Goal: Information Seeking & Learning: Learn about a topic

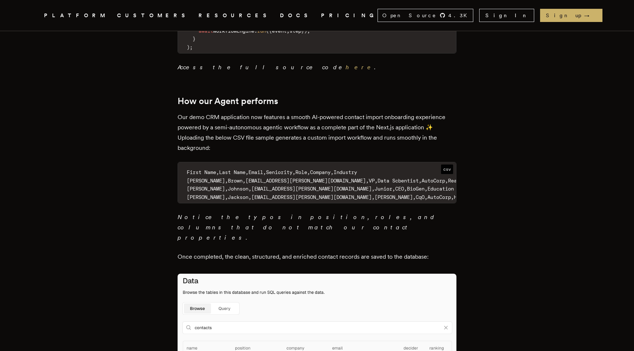
scroll to position [3193, 0]
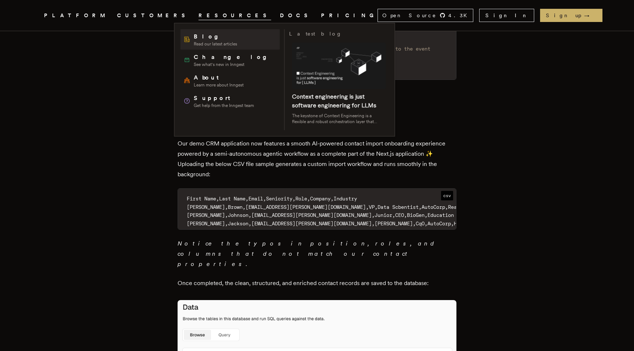
click at [213, 41] on span "Read our latest articles" at bounding box center [215, 44] width 43 height 6
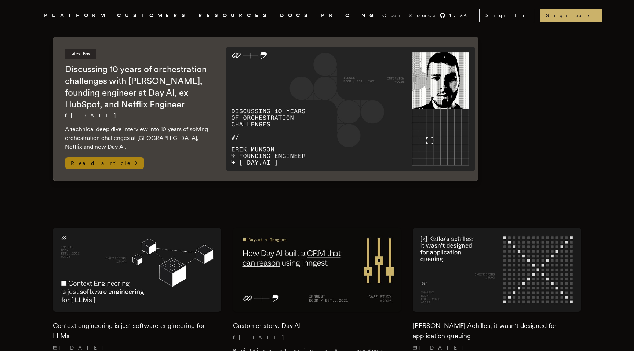
scroll to position [116, 0]
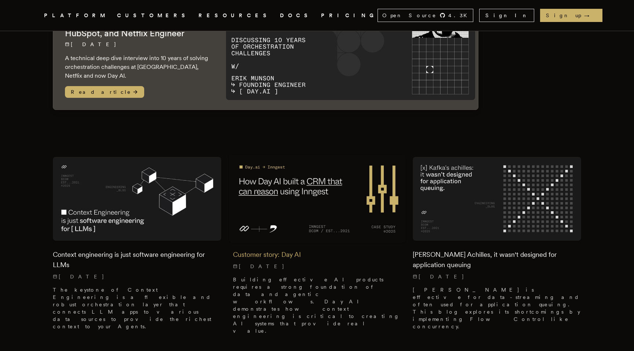
click at [300, 253] on h2 "Customer story: Day AI" at bounding box center [317, 255] width 168 height 10
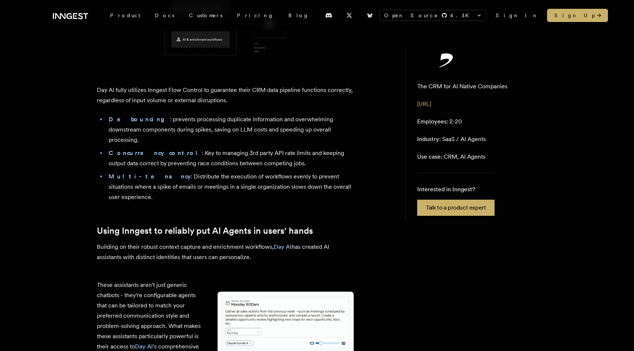
scroll to position [1626, 0]
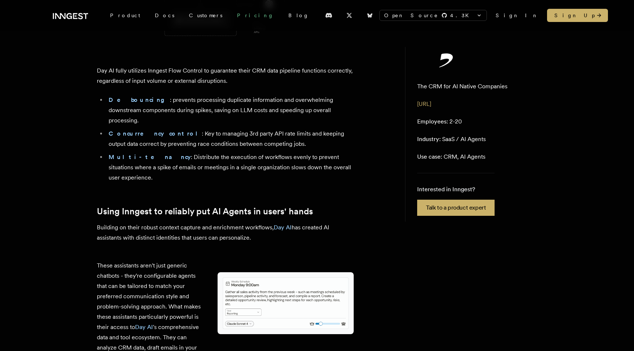
click at [230, 19] on link "Pricing" at bounding box center [255, 15] width 51 height 13
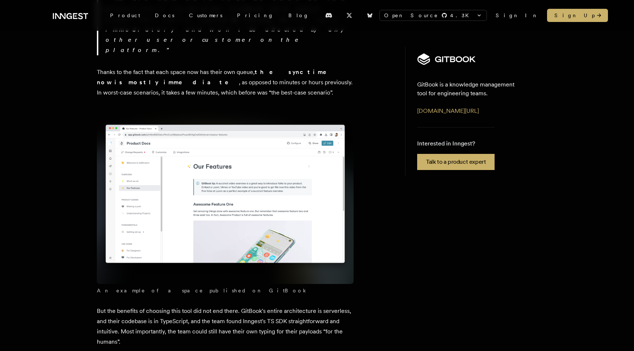
scroll to position [1128, 0]
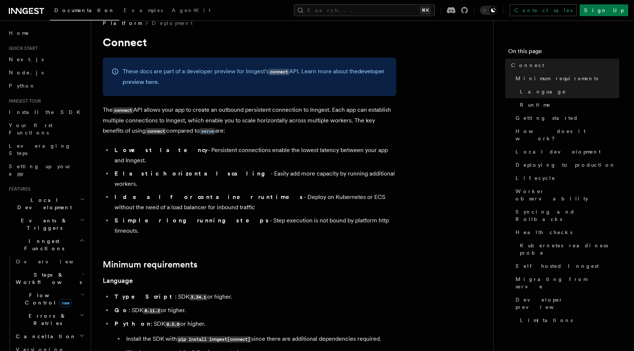
scroll to position [180, 0]
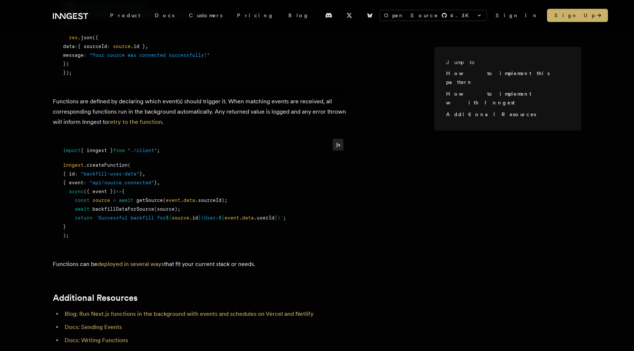
scroll to position [699, 0]
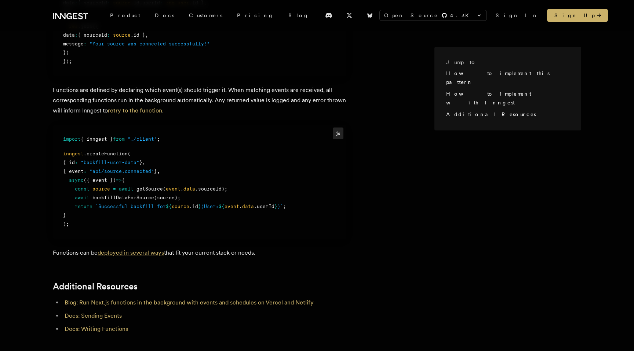
click at [129, 249] on link "deployed in several ways" at bounding box center [131, 252] width 66 height 7
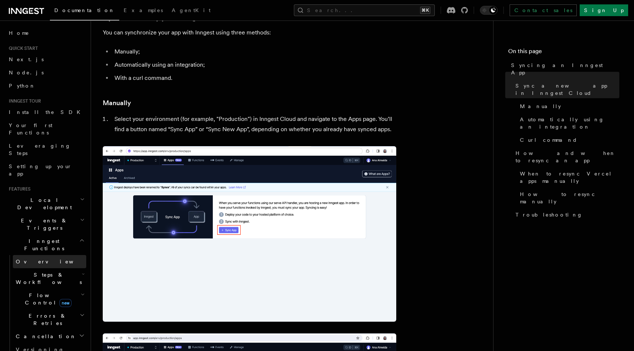
scroll to position [89, 0]
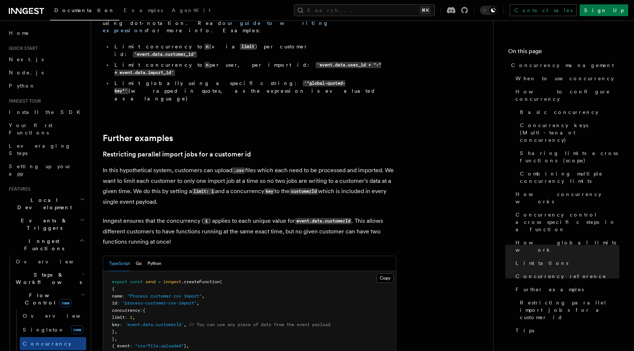
scroll to position [2930, 0]
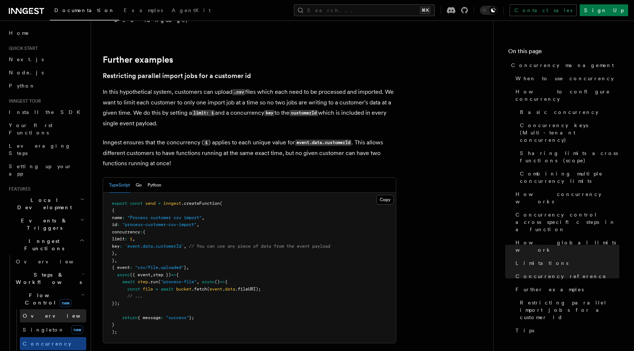
click at [32, 313] on span "Overview" at bounding box center [61, 316] width 76 height 6
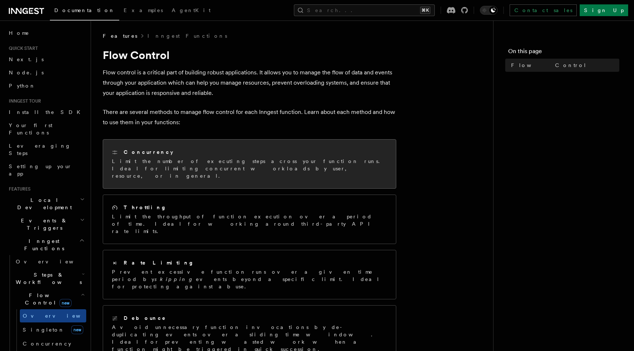
scroll to position [72, 0]
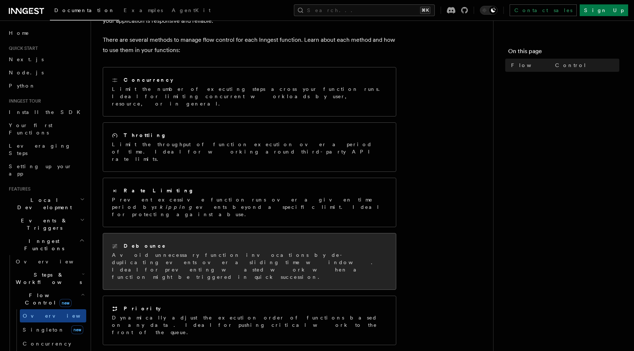
click at [202, 252] on p "Avoid unnecessary function invocations by de-duplicating events over a sliding …" at bounding box center [249, 266] width 275 height 29
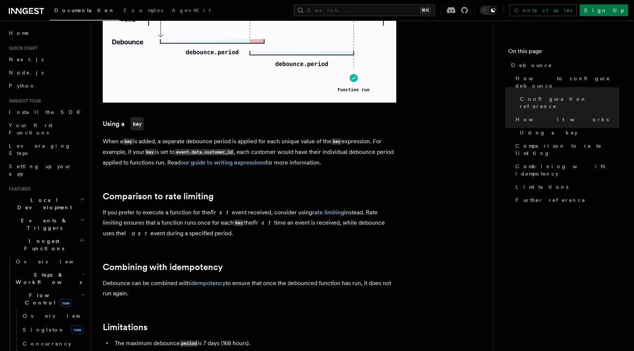
scroll to position [598, 0]
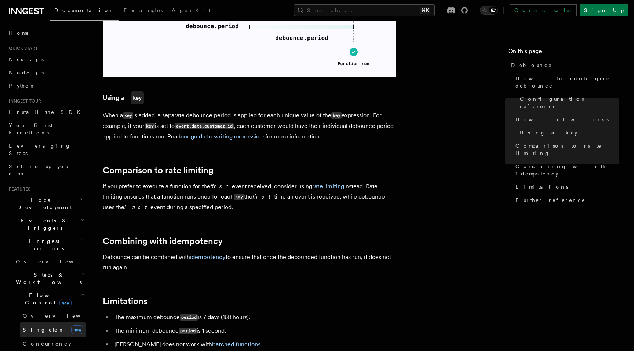
click at [54, 323] on link "Singleton new" at bounding box center [53, 330] width 66 height 15
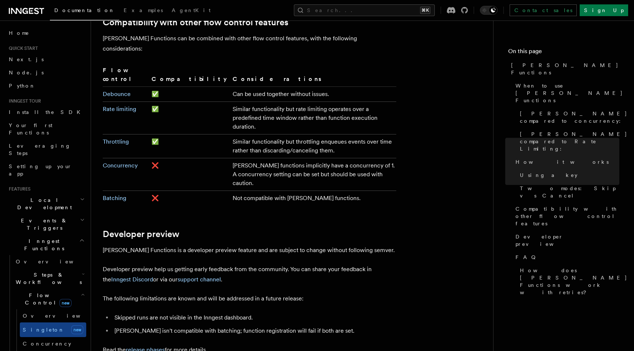
scroll to position [1287, 0]
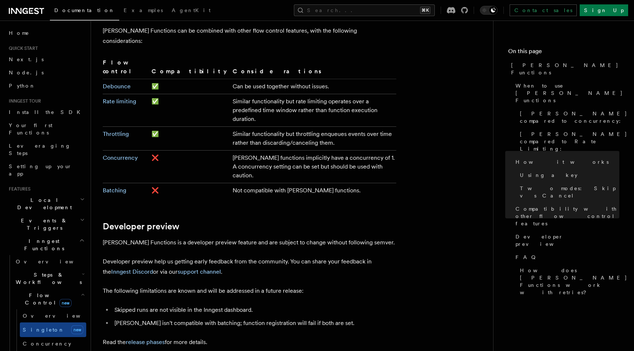
click at [46, 271] on span "Steps & Workflows" at bounding box center [47, 278] width 69 height 15
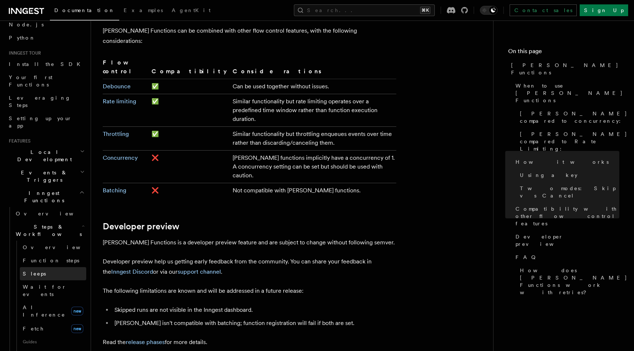
click at [37, 271] on span "Sleeps" at bounding box center [34, 274] width 23 height 6
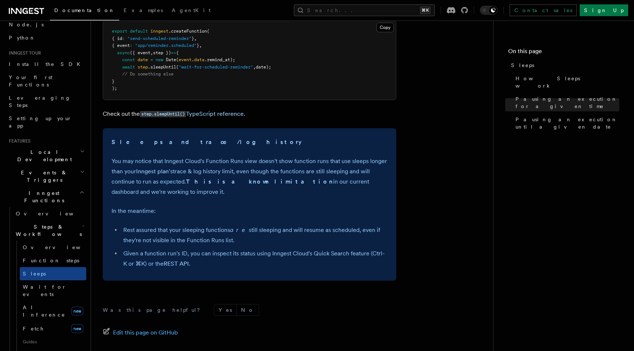
scroll to position [470, 0]
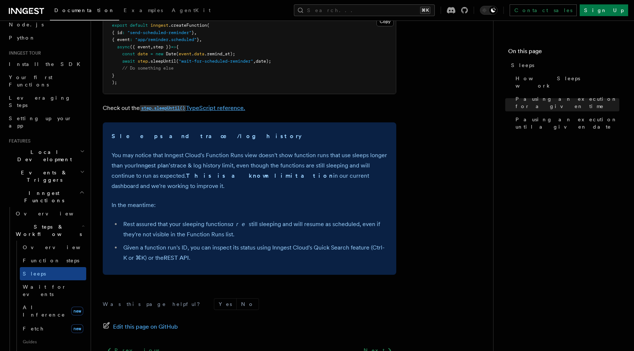
click at [226, 107] on link "step.sleepUntil() TypeScript reference." at bounding box center [192, 108] width 105 height 7
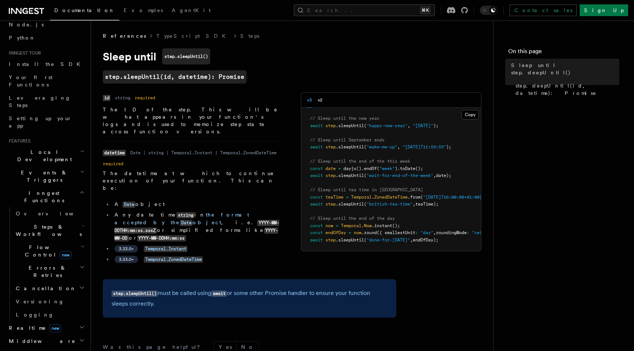
click at [40, 169] on span "Events & Triggers" at bounding box center [43, 176] width 74 height 15
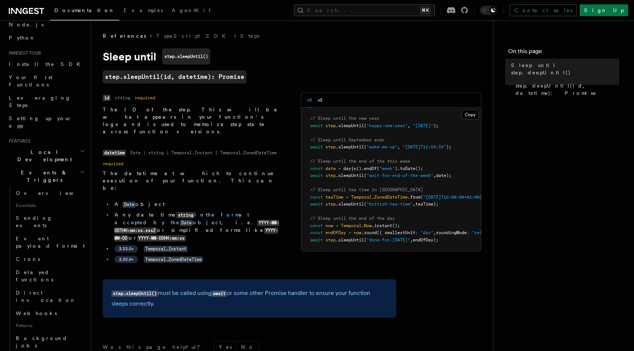
click at [40, 169] on span "Events & Triggers" at bounding box center [43, 176] width 74 height 15
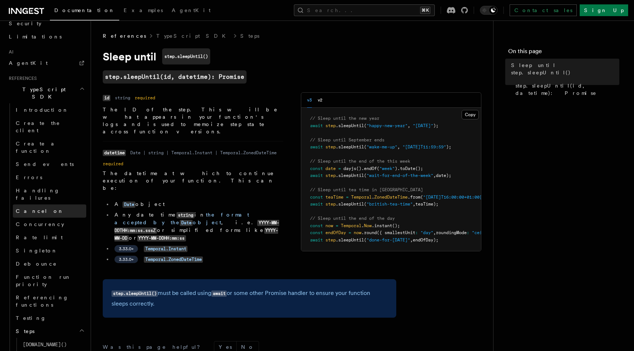
scroll to position [378, 0]
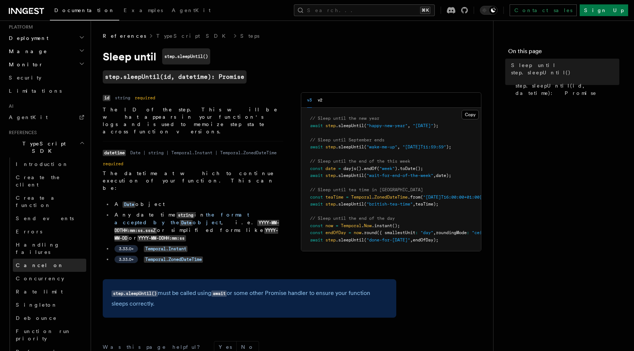
click at [44, 259] on link "Cancel on" at bounding box center [49, 265] width 73 height 13
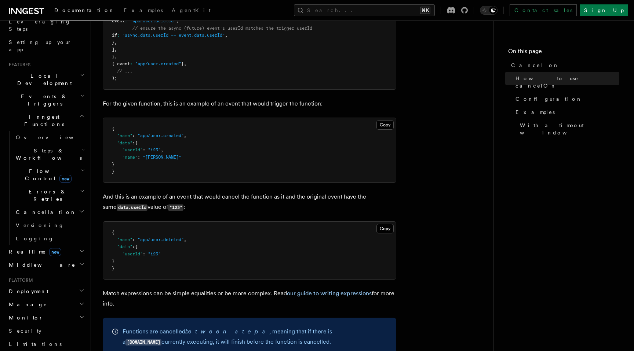
scroll to position [84, 0]
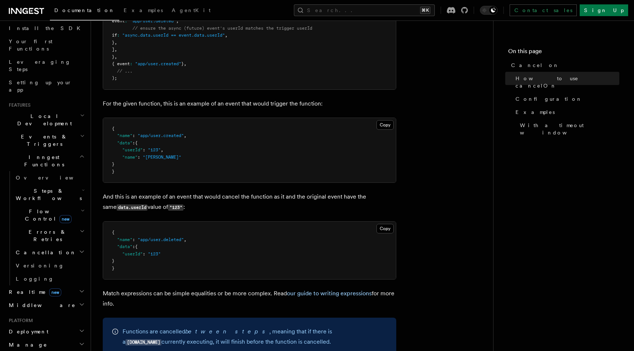
click at [58, 226] on h2 "Errors & Retries" at bounding box center [49, 236] width 73 height 21
click at [81, 154] on icon "button" at bounding box center [82, 157] width 6 height 6
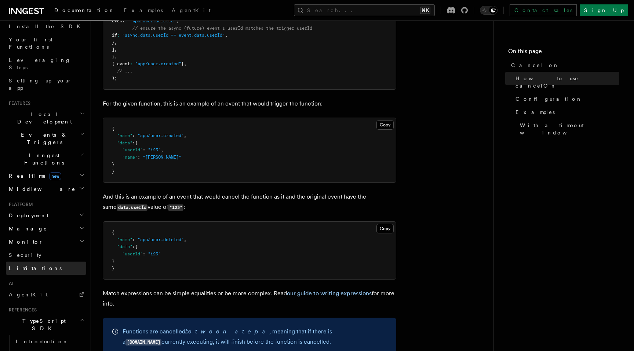
scroll to position [83, 0]
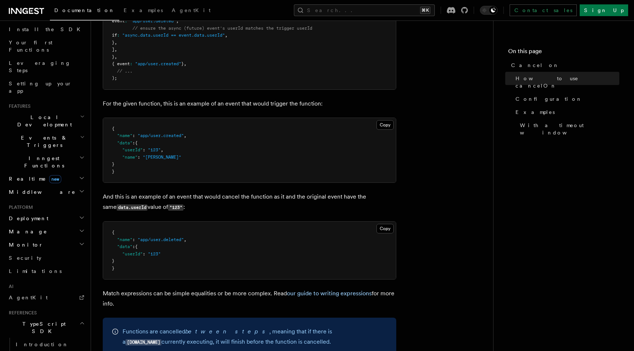
click at [81, 215] on icon "button" at bounding box center [82, 218] width 6 height 6
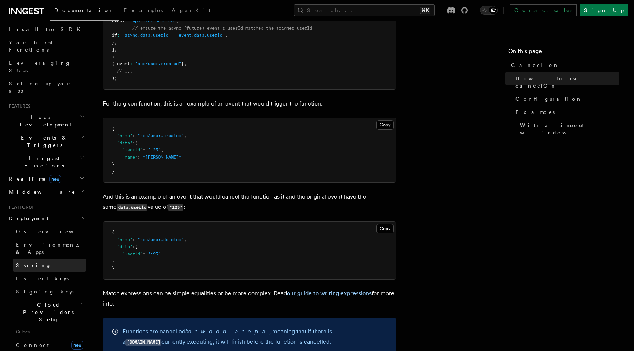
click at [39, 259] on link "Syncing" at bounding box center [49, 265] width 73 height 13
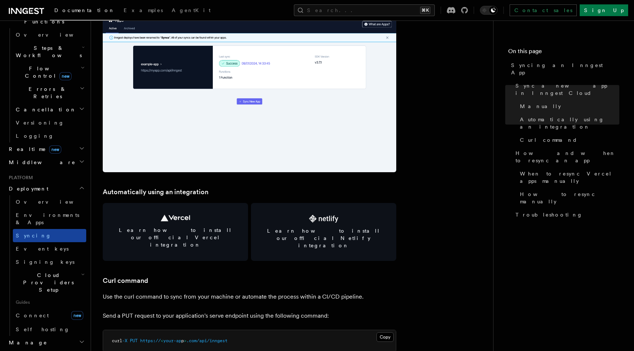
scroll to position [229, 0]
click at [83, 267] on h2 "Cloud Providers Setup" at bounding box center [49, 281] width 73 height 28
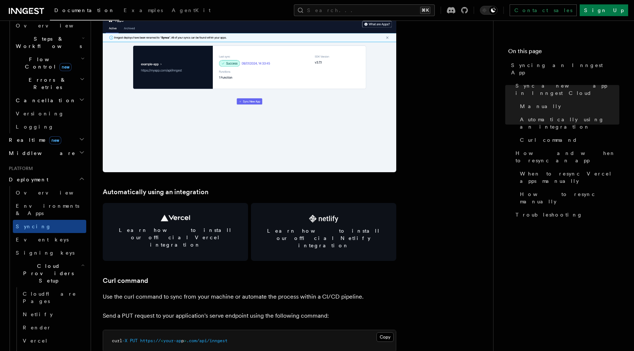
scroll to position [243, 0]
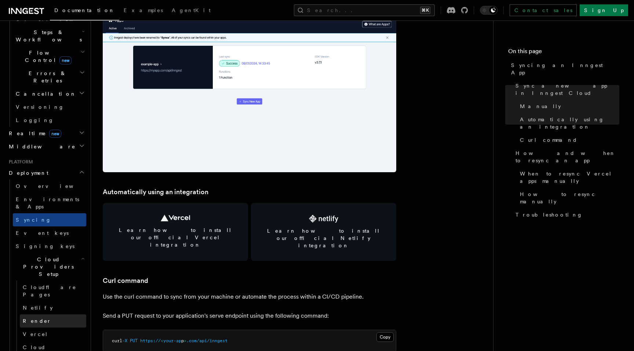
click at [43, 315] on link "Render" at bounding box center [53, 321] width 66 height 13
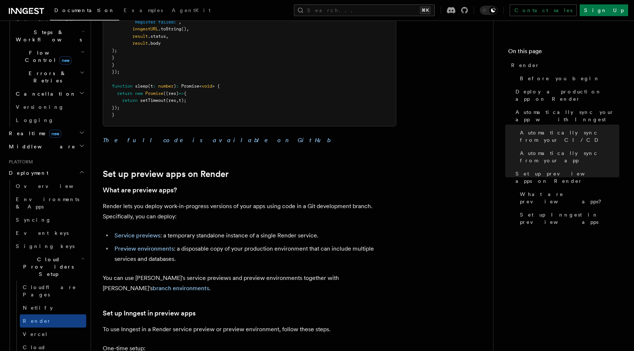
scroll to position [1111, 0]
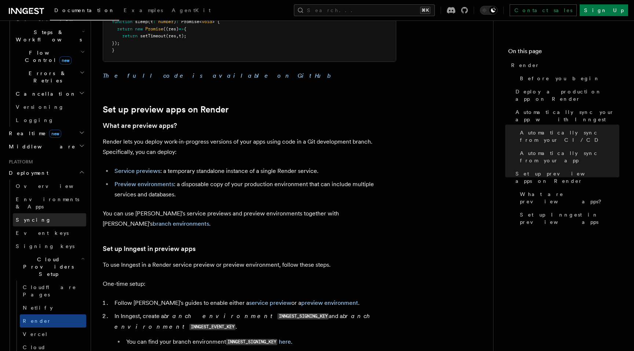
click at [44, 214] on link "Syncing" at bounding box center [49, 220] width 73 height 13
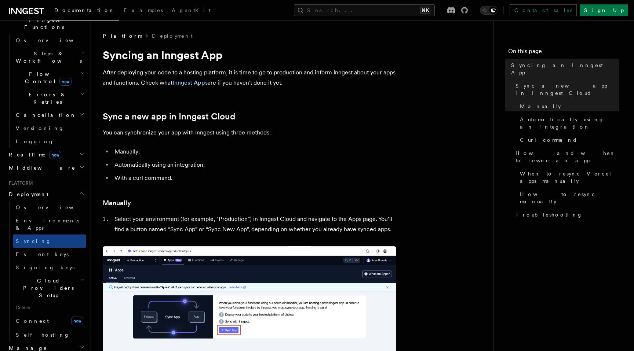
scroll to position [271, 0]
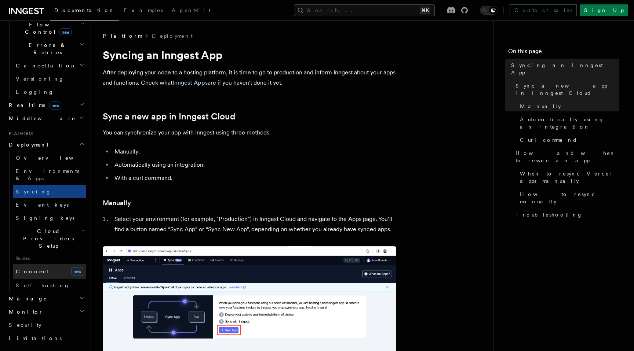
click at [44, 264] on link "Connect new" at bounding box center [49, 271] width 73 height 15
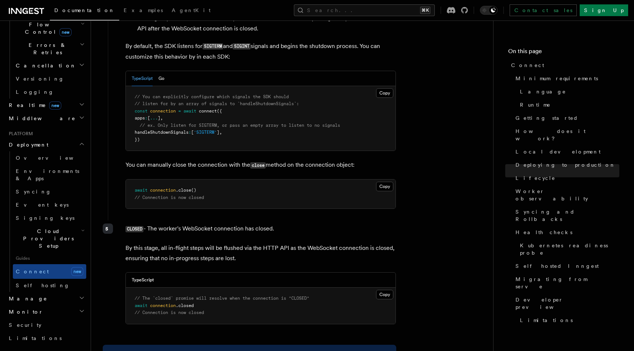
scroll to position [2169, 0]
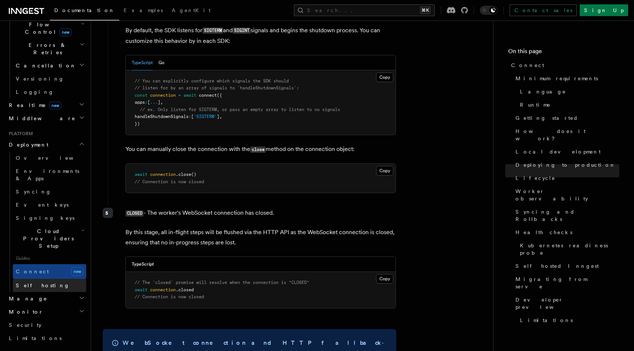
click at [61, 279] on link "Self hosting" at bounding box center [49, 285] width 73 height 13
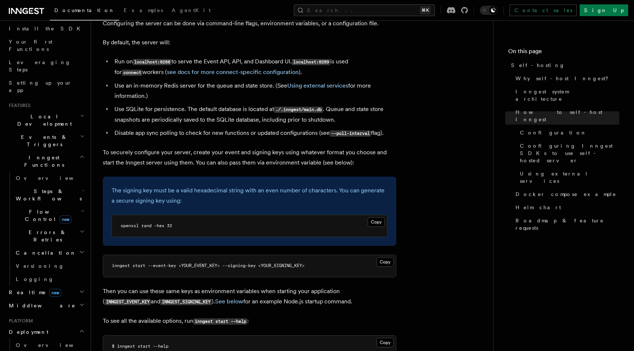
scroll to position [49, 0]
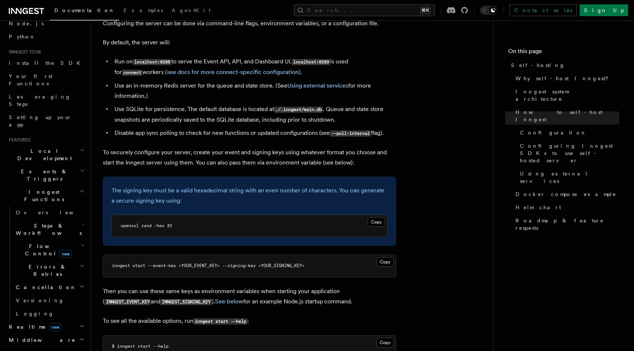
click at [48, 168] on span "Events & Triggers" at bounding box center [43, 175] width 74 height 15
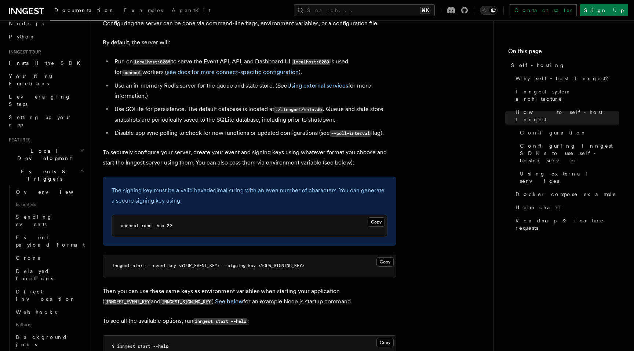
click at [48, 168] on span "Events & Triggers" at bounding box center [43, 175] width 74 height 15
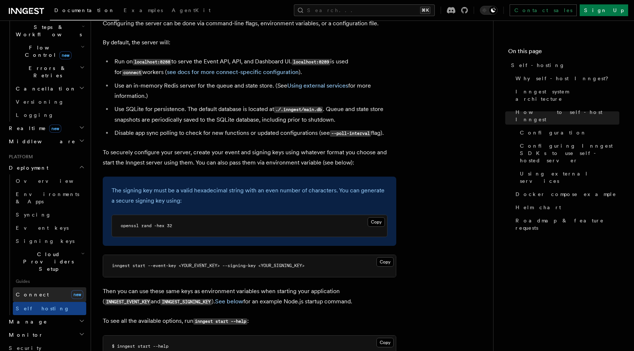
scroll to position [121, 0]
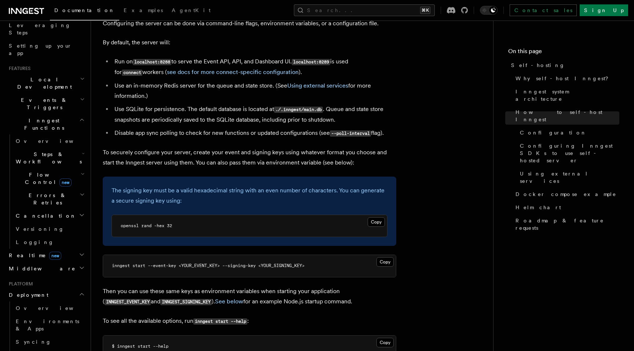
click at [78, 148] on h2 "Steps & Workflows" at bounding box center [49, 158] width 73 height 21
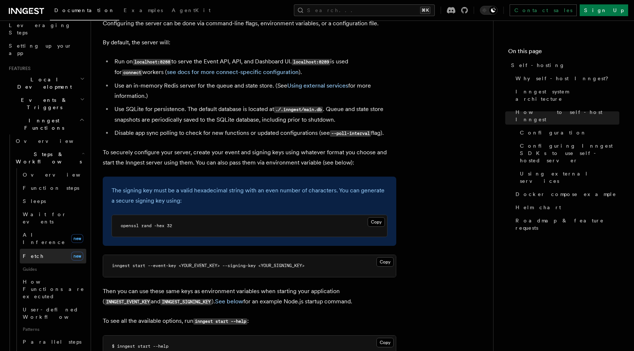
click at [42, 249] on link "Fetch new" at bounding box center [53, 256] width 66 height 15
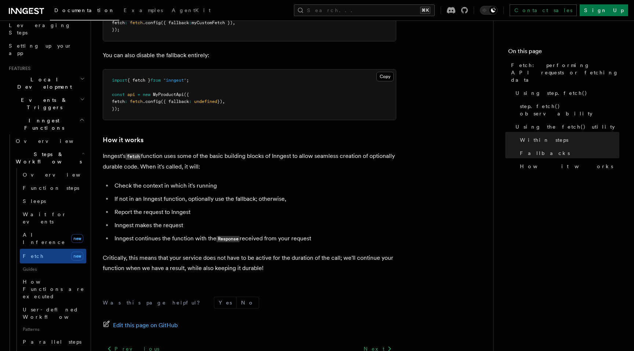
scroll to position [1654, 0]
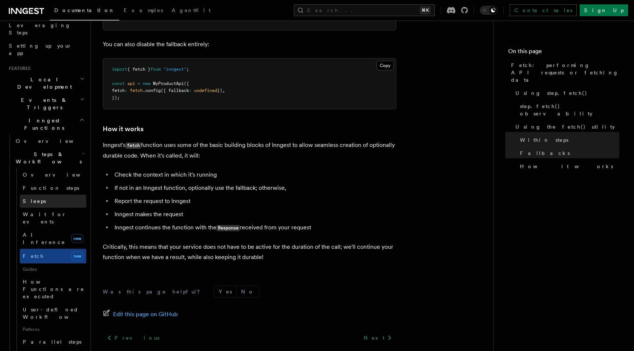
click at [54, 195] on link "Sleeps" at bounding box center [53, 201] width 66 height 13
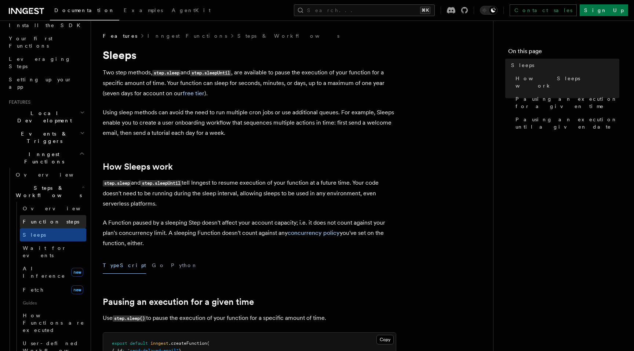
scroll to position [65, 0]
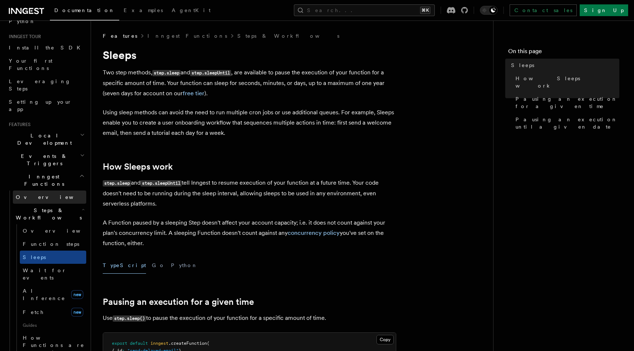
click at [35, 194] on span "Overview" at bounding box center [54, 197] width 76 height 6
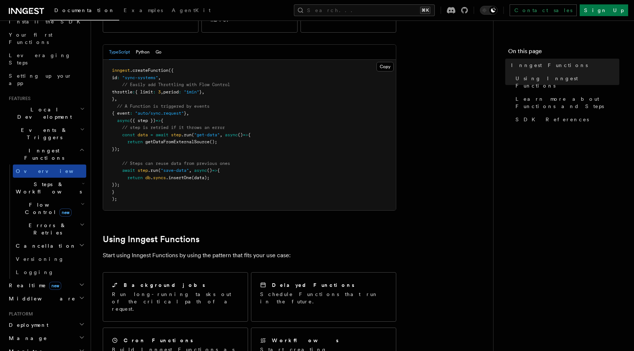
scroll to position [182, 0]
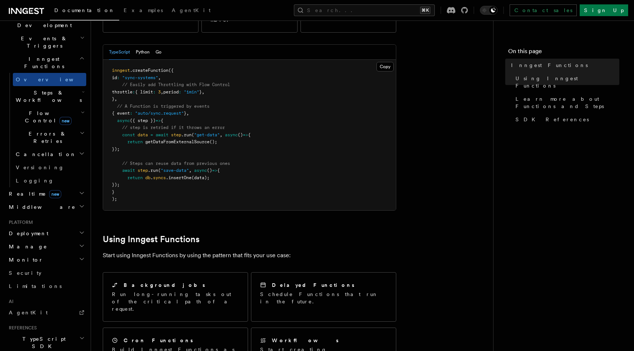
click at [84, 204] on icon "button" at bounding box center [82, 207] width 6 height 6
click at [84, 187] on h2 "Realtime new" at bounding box center [46, 193] width 80 height 13
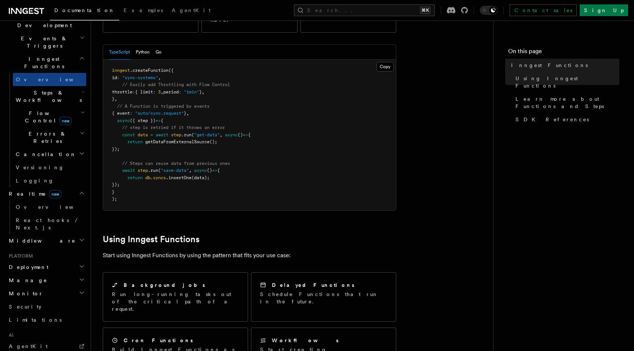
click at [84, 187] on h2 "Realtime new" at bounding box center [46, 193] width 80 height 13
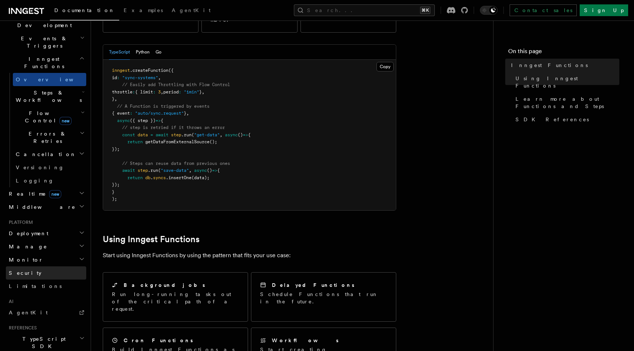
click at [30, 267] on link "Security" at bounding box center [46, 273] width 80 height 13
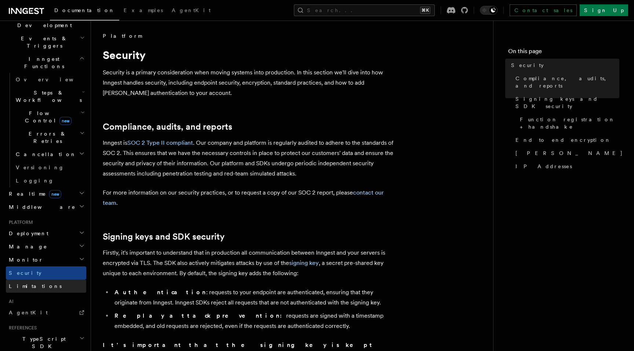
click at [26, 284] on span "Limitations" at bounding box center [35, 287] width 53 height 6
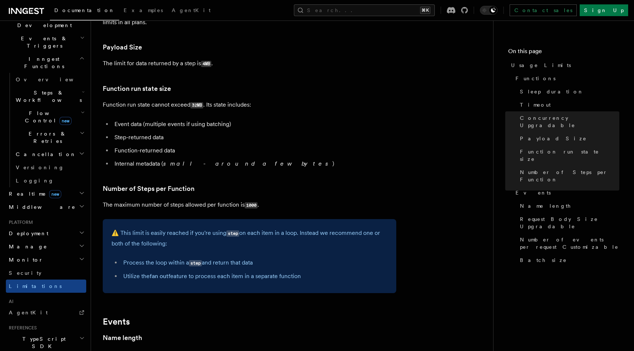
scroll to position [68, 0]
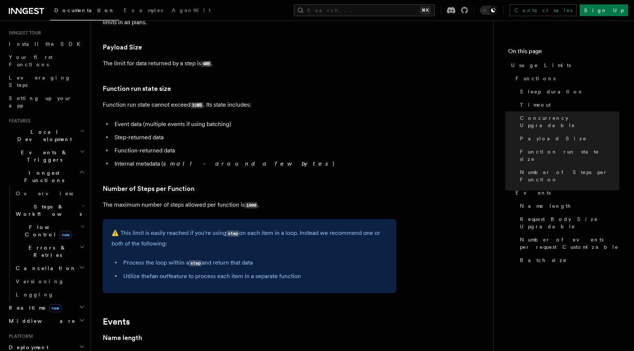
click at [85, 167] on h2 "Inngest Functions" at bounding box center [46, 177] width 80 height 21
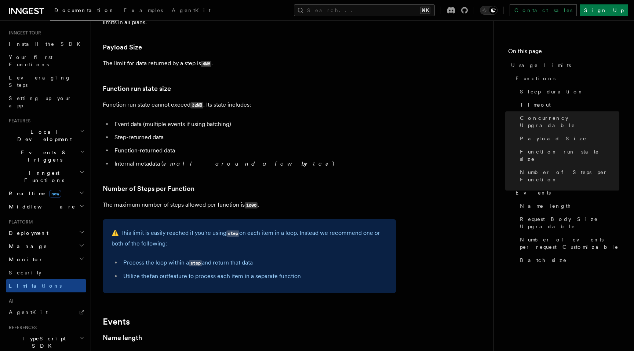
scroll to position [0, 0]
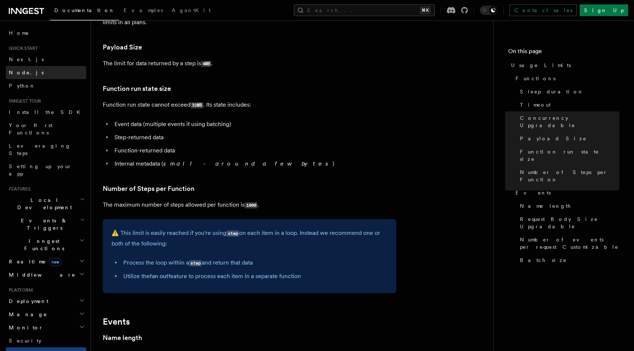
click at [26, 73] on span "Node.js" at bounding box center [26, 73] width 35 height 6
